Goal: Task Accomplishment & Management: Manage account settings

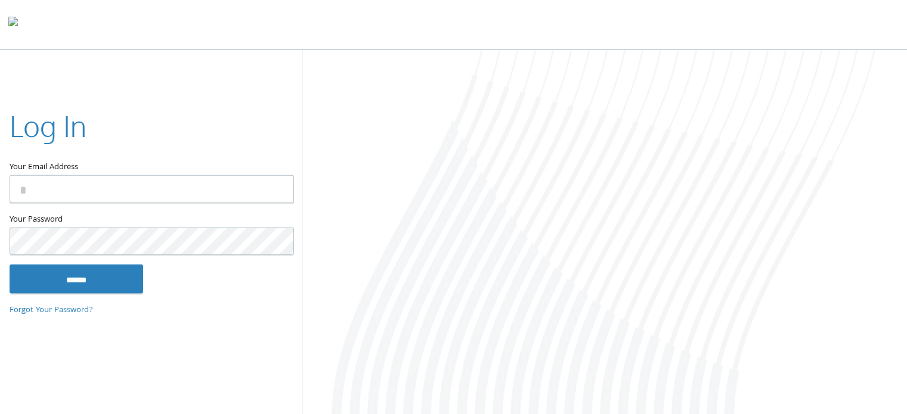
click at [188, 181] on input "Your Email Address" at bounding box center [152, 189] width 284 height 28
type input "**********"
click at [10, 265] on input "******" at bounding box center [77, 279] width 134 height 29
